Goal: Transaction & Acquisition: Purchase product/service

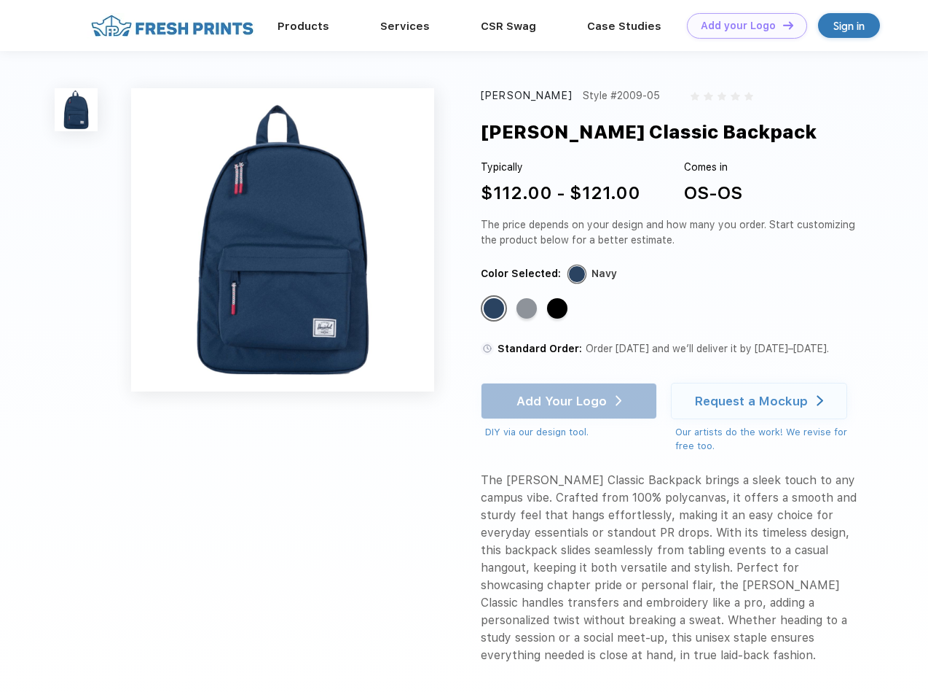
click at [742, 26] on link "Add your Logo Design Tool" at bounding box center [747, 26] width 120 height 26
click at [0, 0] on div "Design Tool" at bounding box center [0, 0] width 0 height 0
click at [782, 25] on link "Add your Logo Design Tool" at bounding box center [747, 26] width 120 height 26
click at [77, 109] on img at bounding box center [76, 109] width 43 height 43
click at [496, 309] on div "Standard Color" at bounding box center [494, 308] width 20 height 20
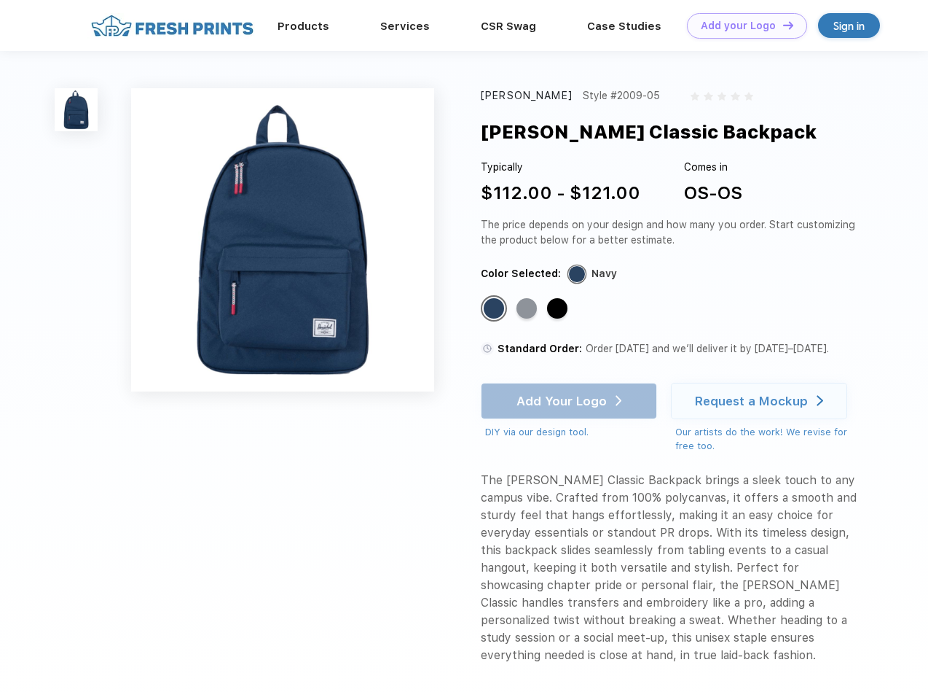
click at [528, 309] on div "Standard Color" at bounding box center [527, 308] width 20 height 20
click at [559, 309] on div "Standard Color" at bounding box center [557, 308] width 20 height 20
click at [571, 401] on div "Add Your Logo DIY via our design tool. Ah shoot! This product isn't up in our d…" at bounding box center [569, 411] width 176 height 57
click at [762, 401] on div "Request a Mockup" at bounding box center [751, 401] width 113 height 15
